Goal: Information Seeking & Learning: Learn about a topic

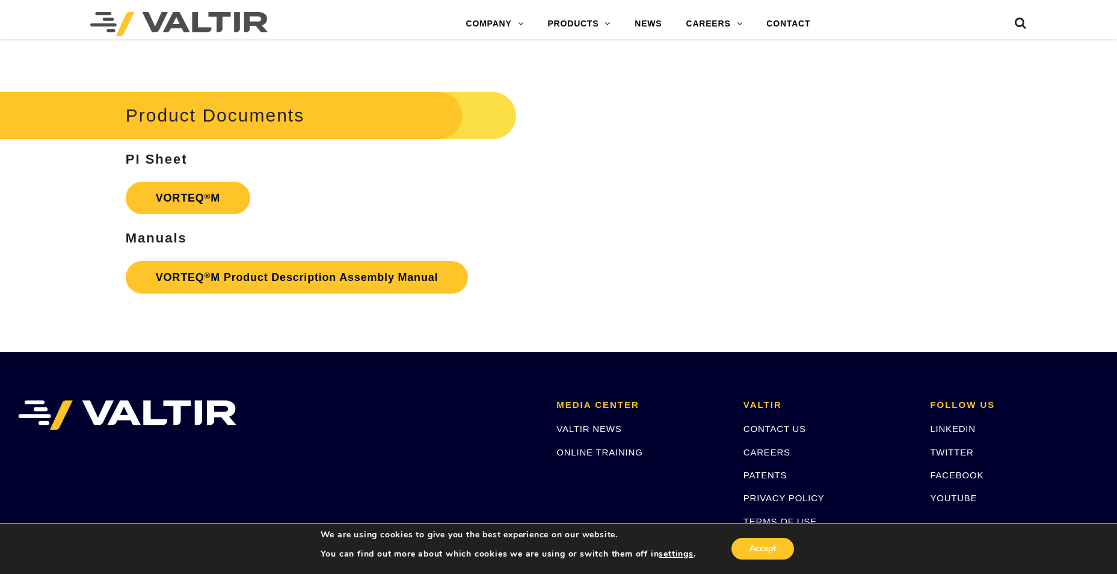
scroll to position [2294, 0]
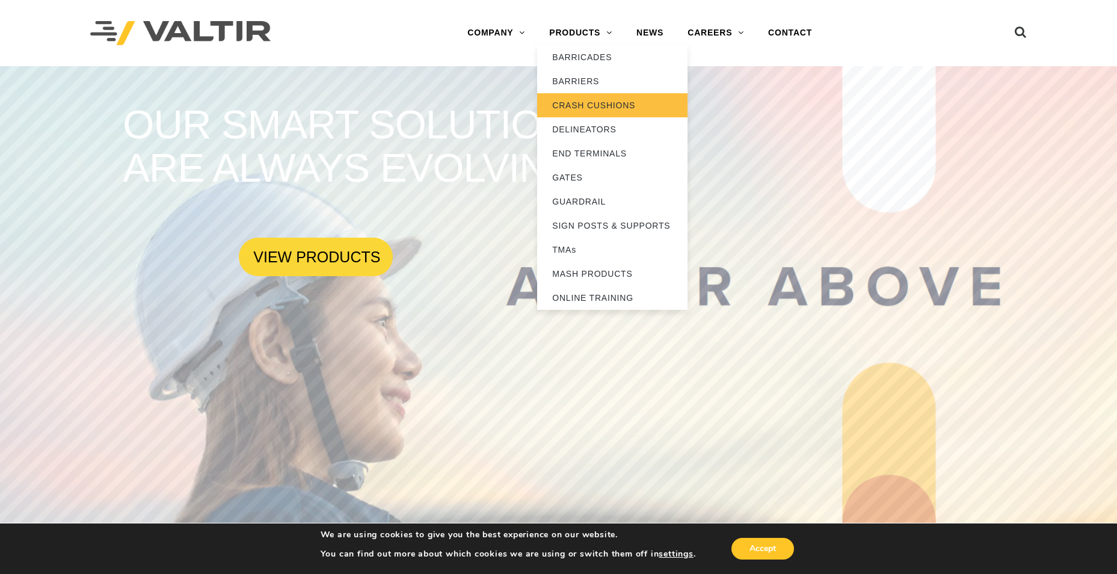
click at [589, 103] on link "CRASH CUSHIONS" at bounding box center [612, 105] width 150 height 24
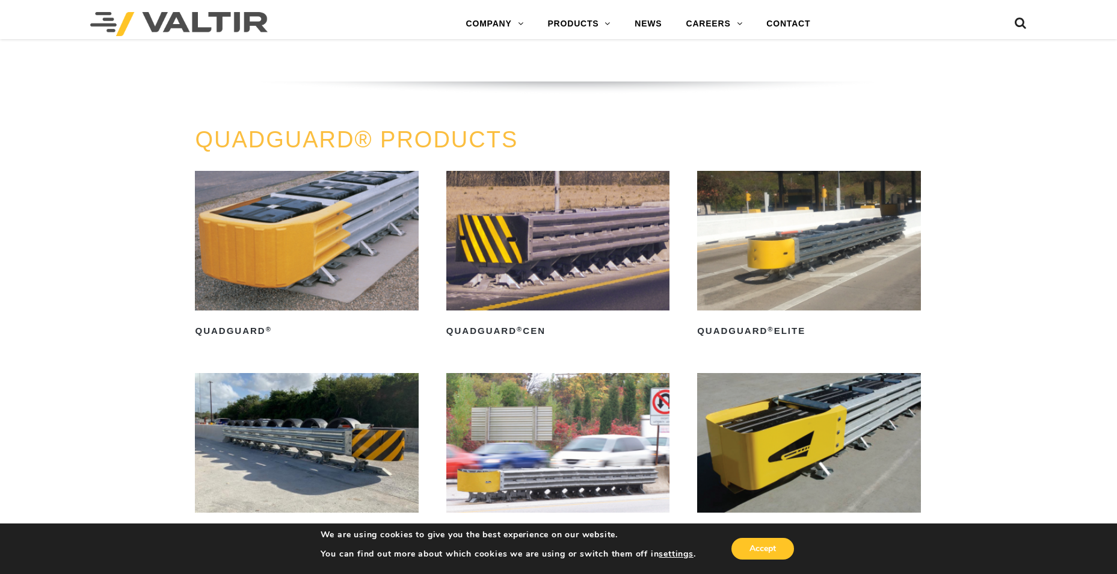
scroll to position [722, 0]
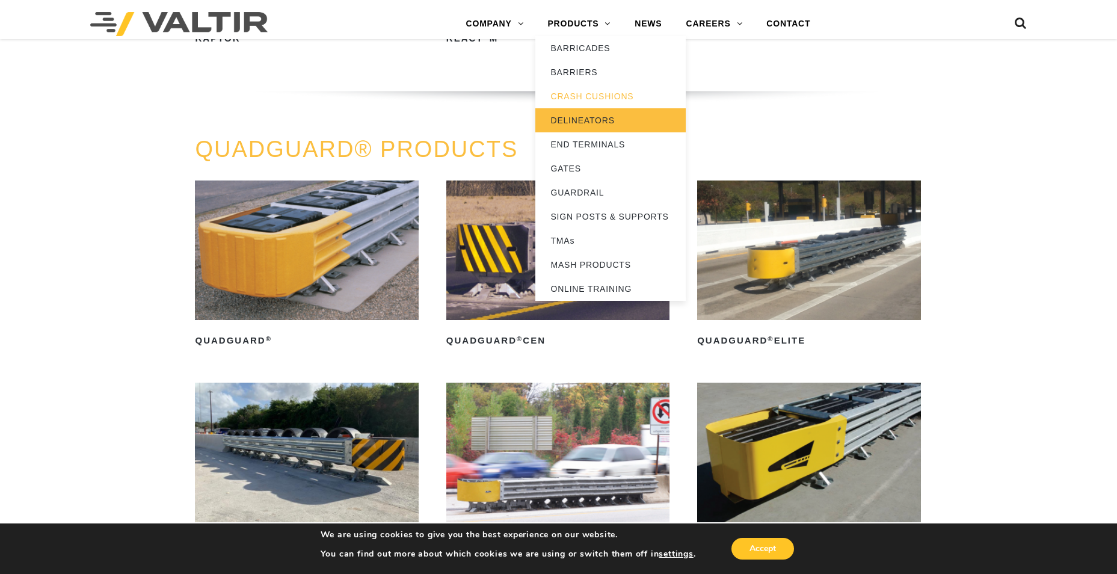
click at [593, 117] on link "DELINEATORS" at bounding box center [610, 120] width 150 height 24
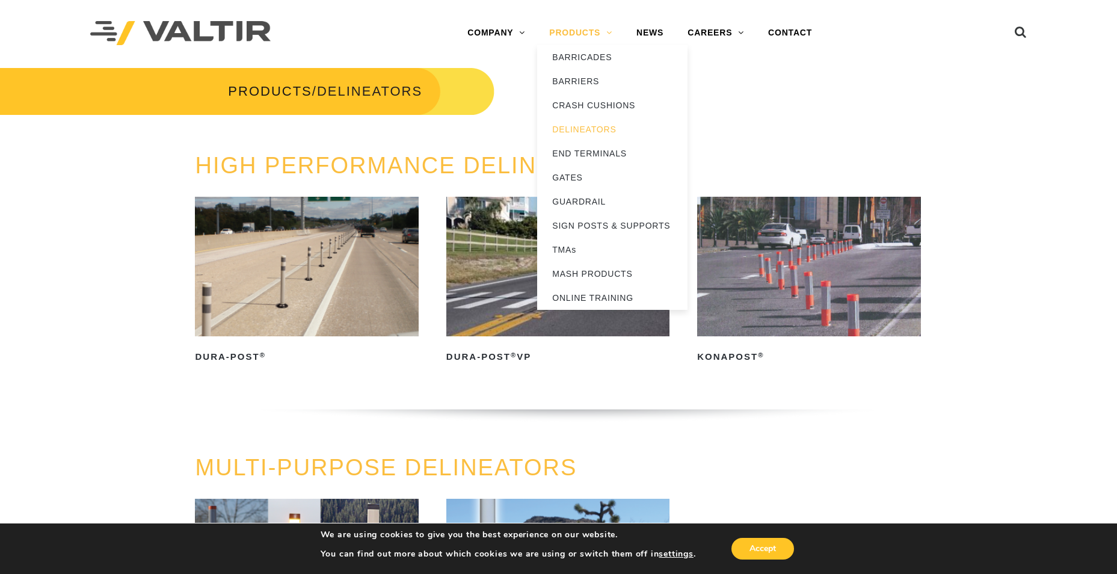
click at [585, 29] on link "PRODUCTS" at bounding box center [580, 33] width 87 height 24
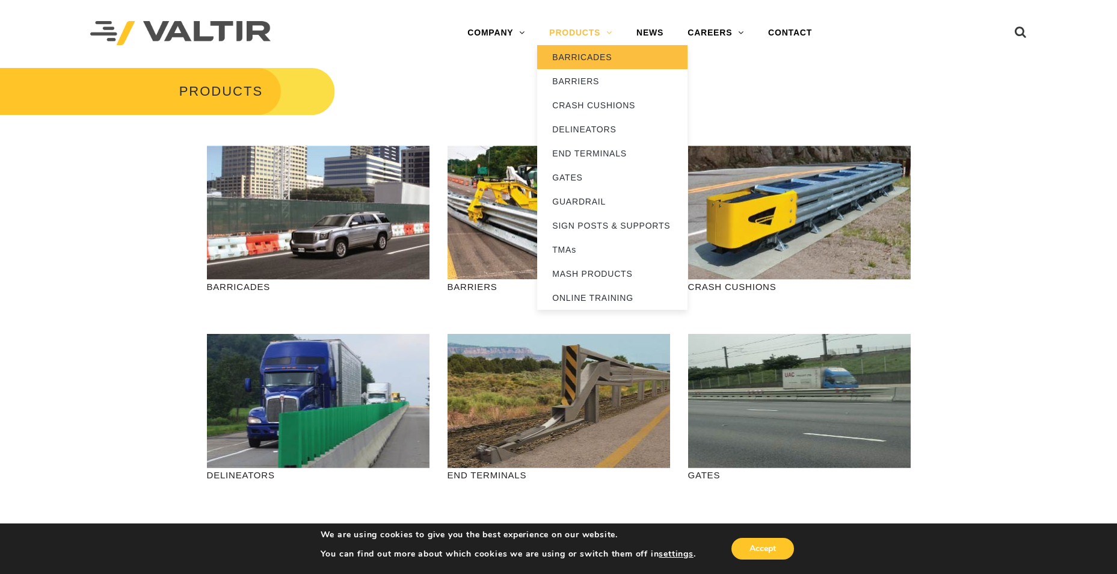
click at [593, 58] on link "BARRICADES" at bounding box center [612, 57] width 150 height 24
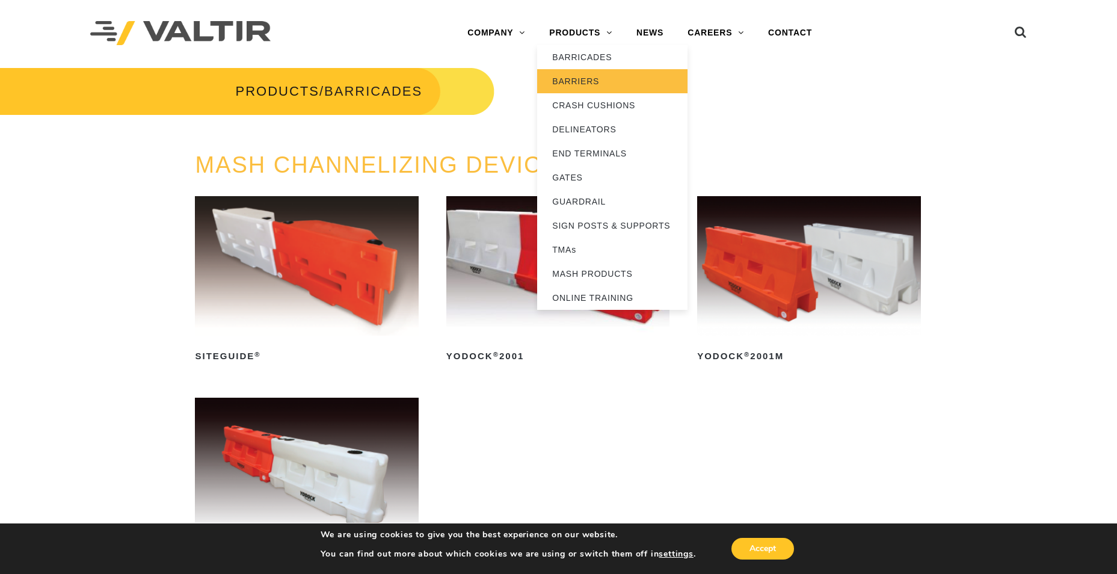
click at [576, 81] on link "BARRIERS" at bounding box center [612, 81] width 150 height 24
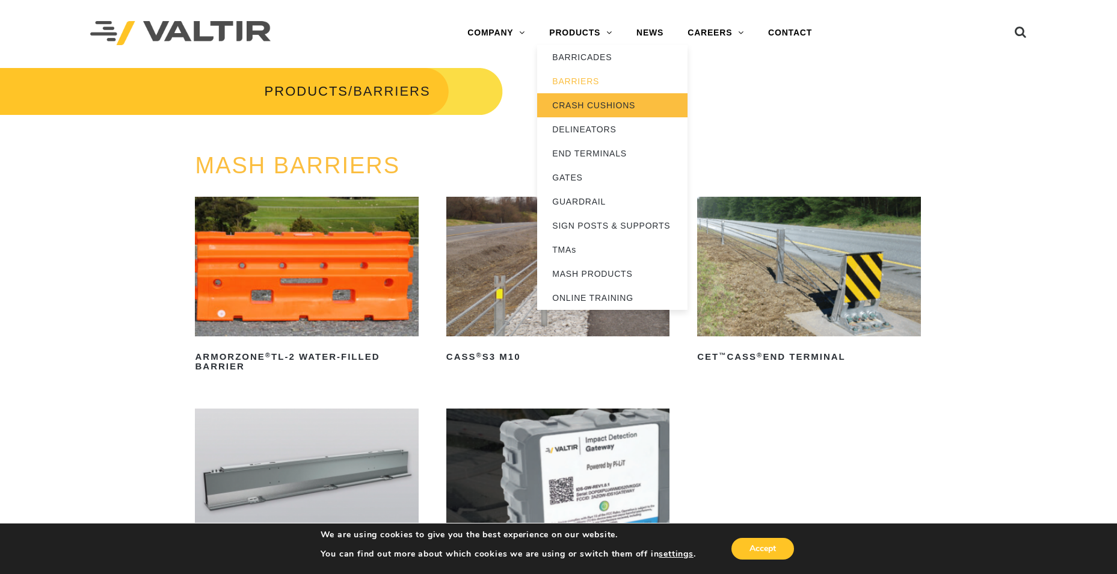
click at [575, 101] on link "CRASH CUSHIONS" at bounding box center [612, 105] width 150 height 24
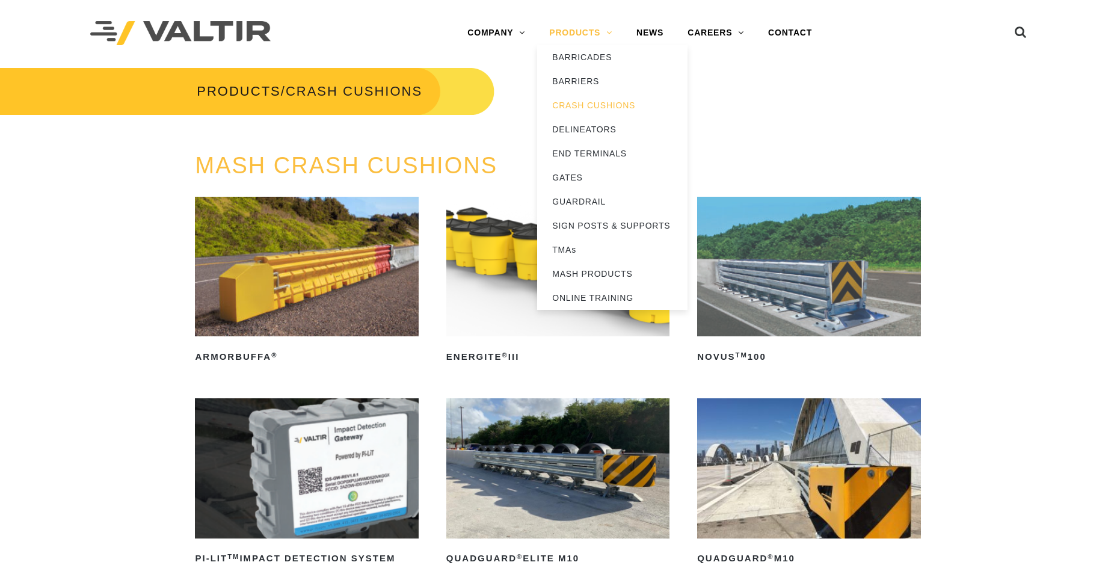
click at [577, 28] on link "PRODUCTS" at bounding box center [580, 33] width 87 height 24
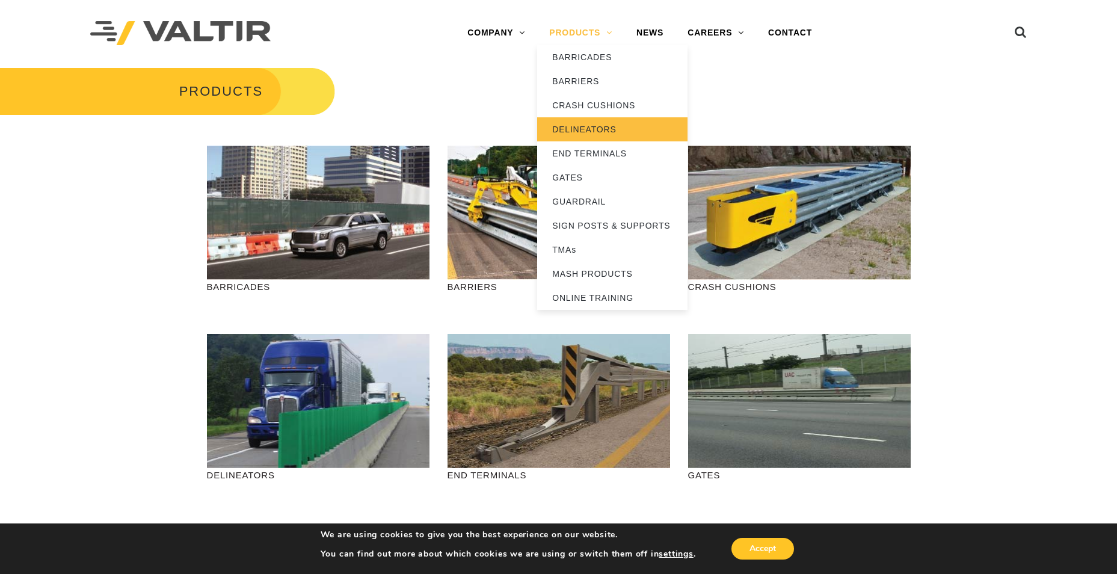
click at [593, 129] on link "DELINEATORS" at bounding box center [612, 129] width 150 height 24
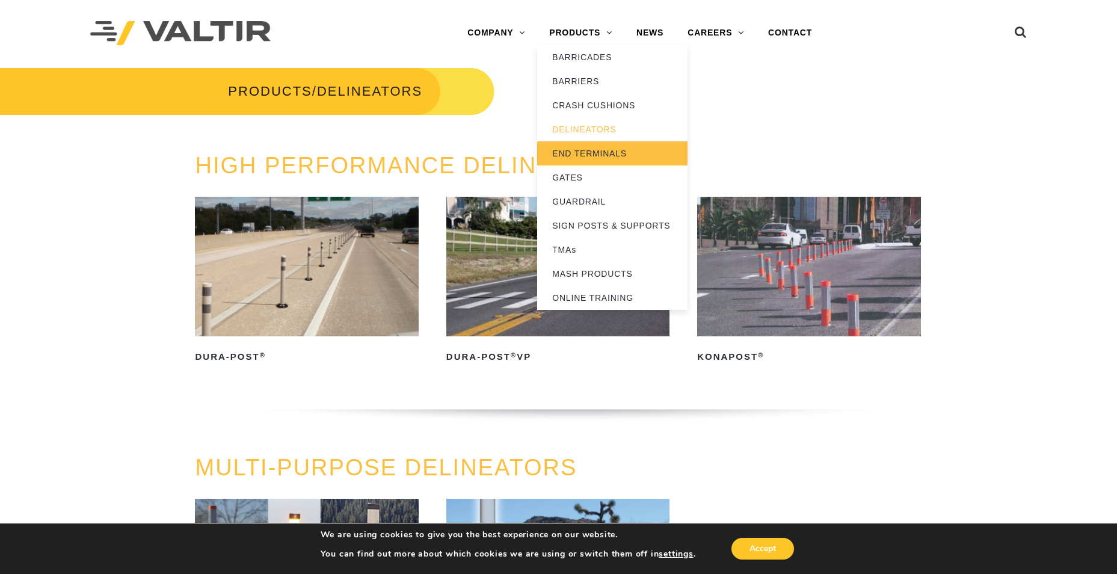
click at [572, 155] on link "END TERMINALS" at bounding box center [612, 153] width 150 height 24
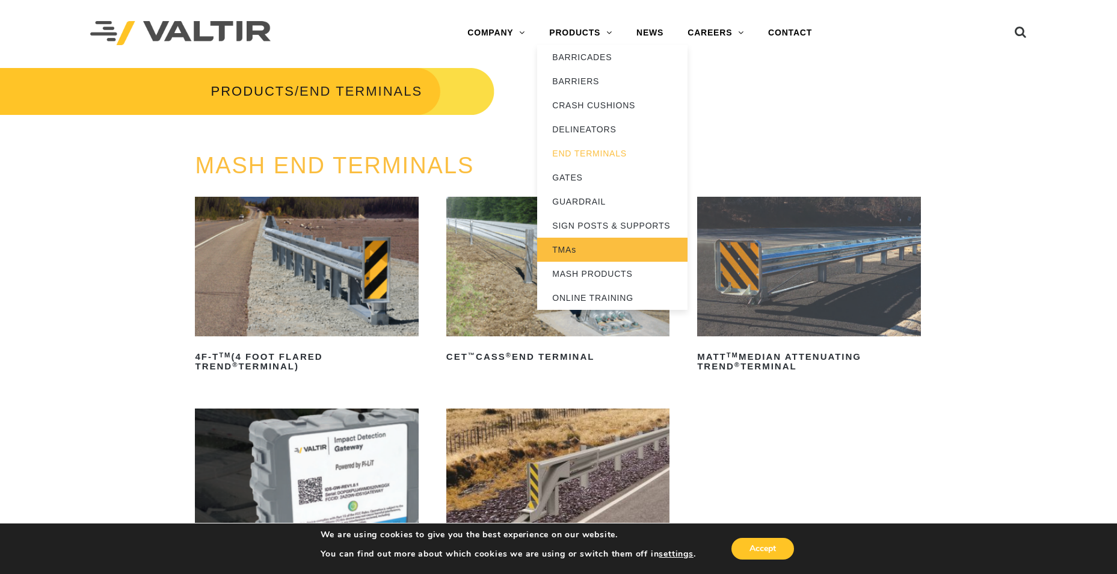
click at [586, 248] on link "TMAs" at bounding box center [612, 250] width 150 height 24
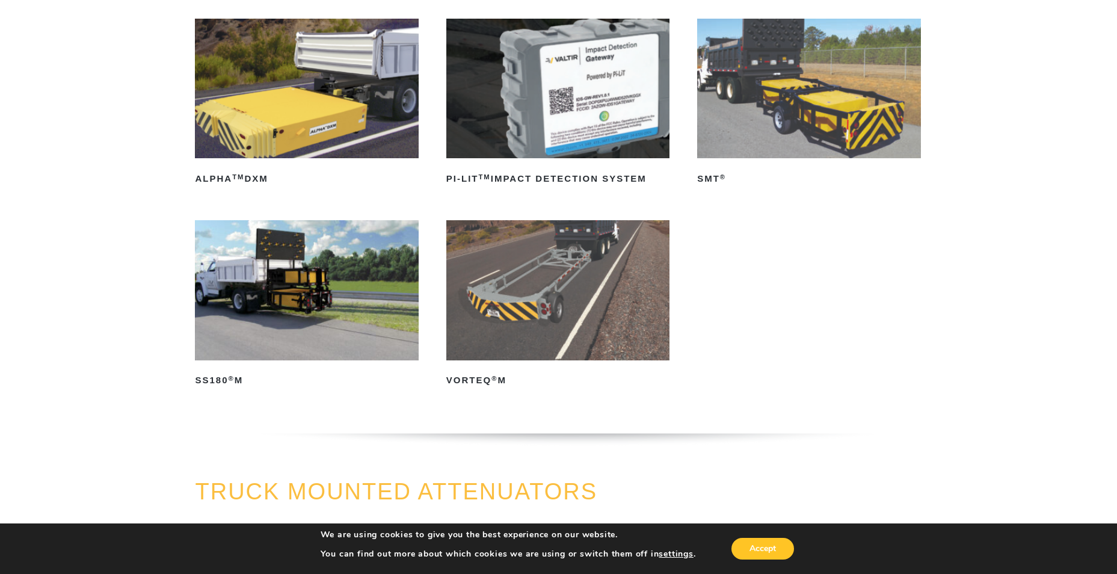
scroll to position [180, 0]
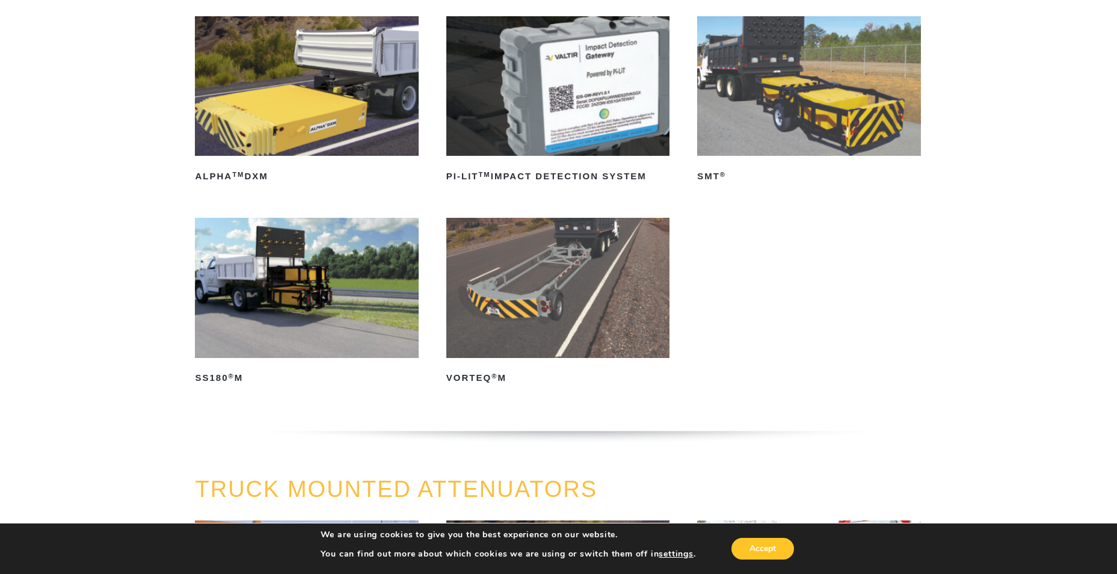
click at [531, 300] on img at bounding box center [557, 288] width 223 height 140
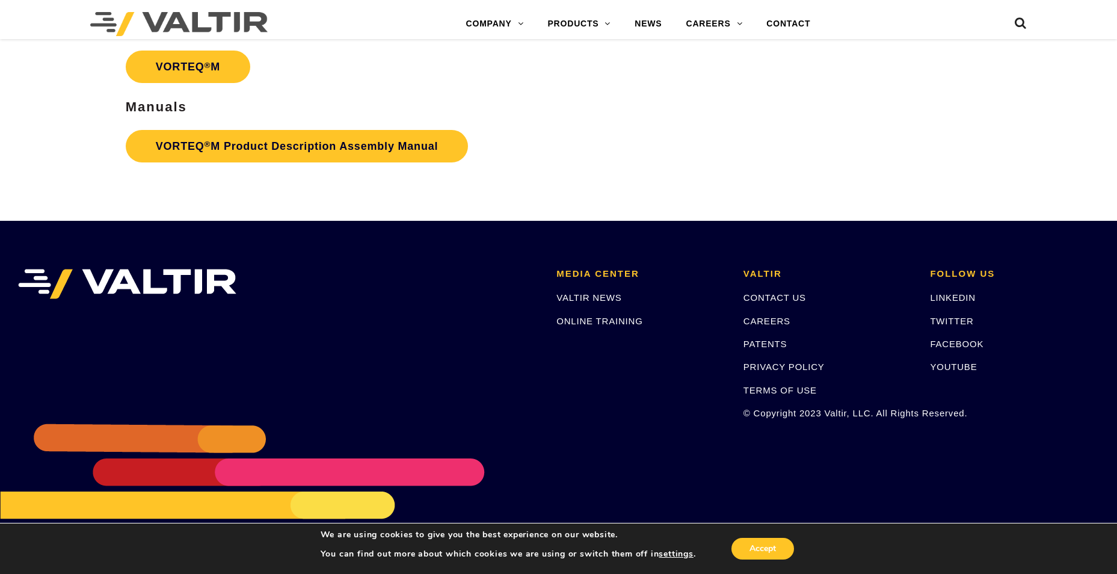
scroll to position [2535, 0]
